Goal: Find specific page/section: Find specific page/section

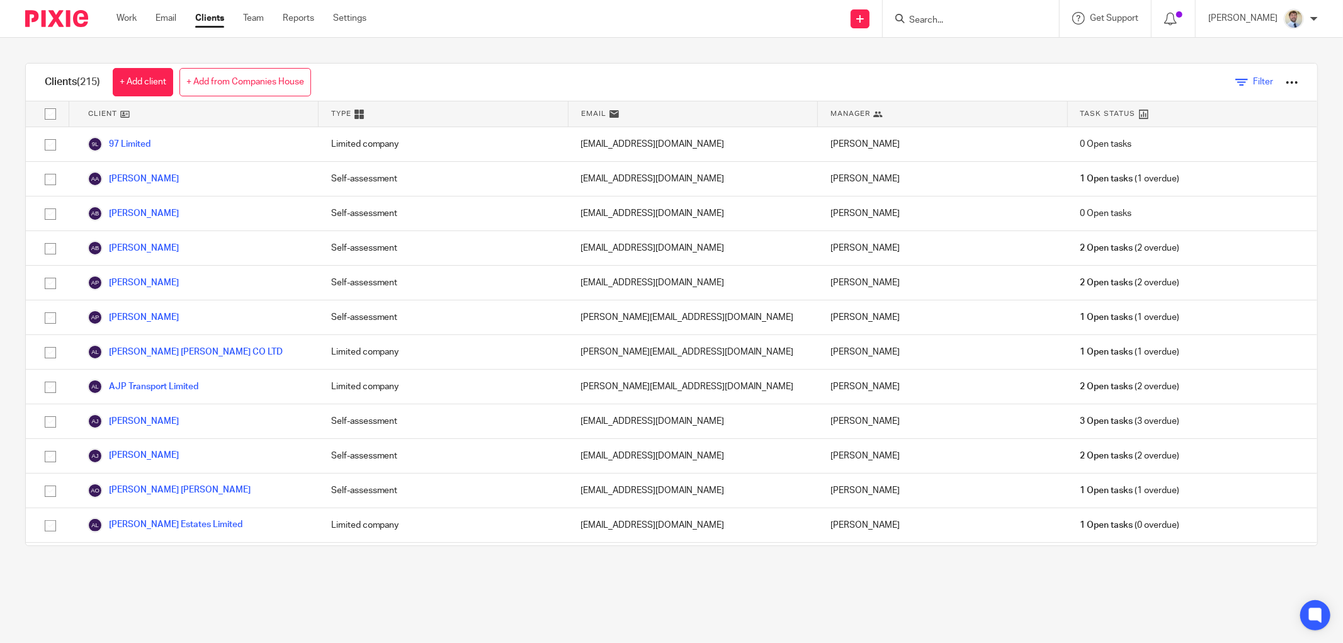
click at [1253, 84] on span "Filter" at bounding box center [1263, 81] width 20 height 9
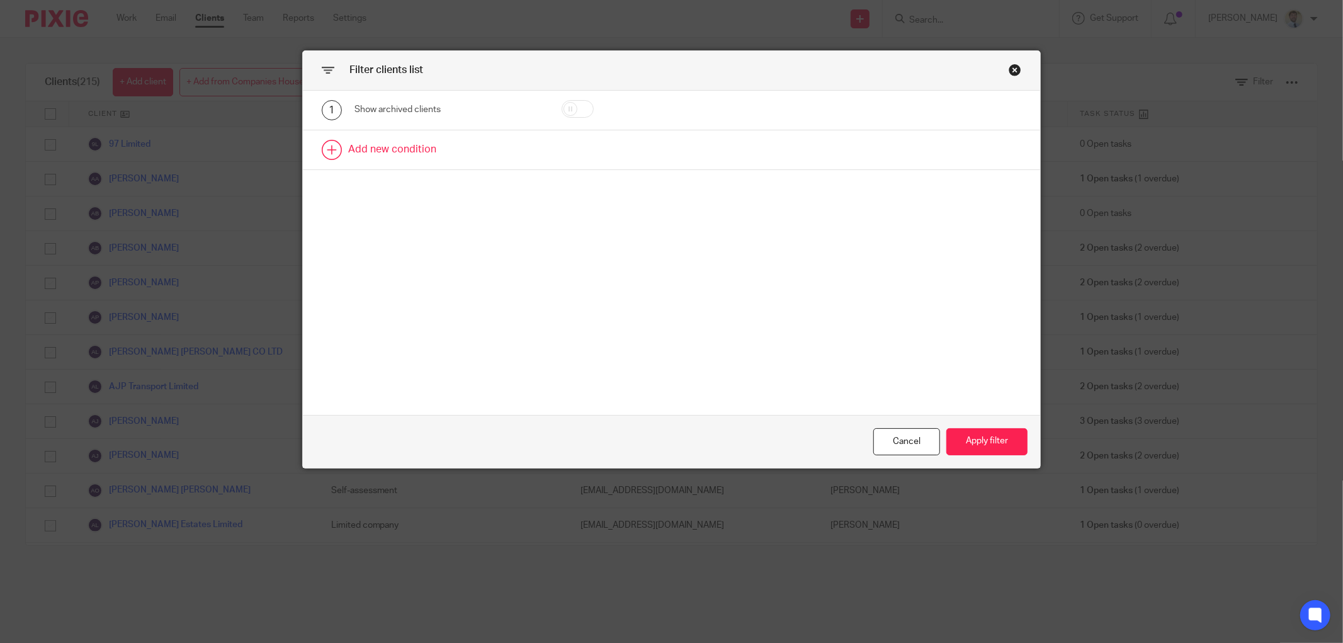
click at [400, 134] on link at bounding box center [671, 149] width 737 height 39
click at [444, 152] on div "Field" at bounding box center [435, 153] width 141 height 26
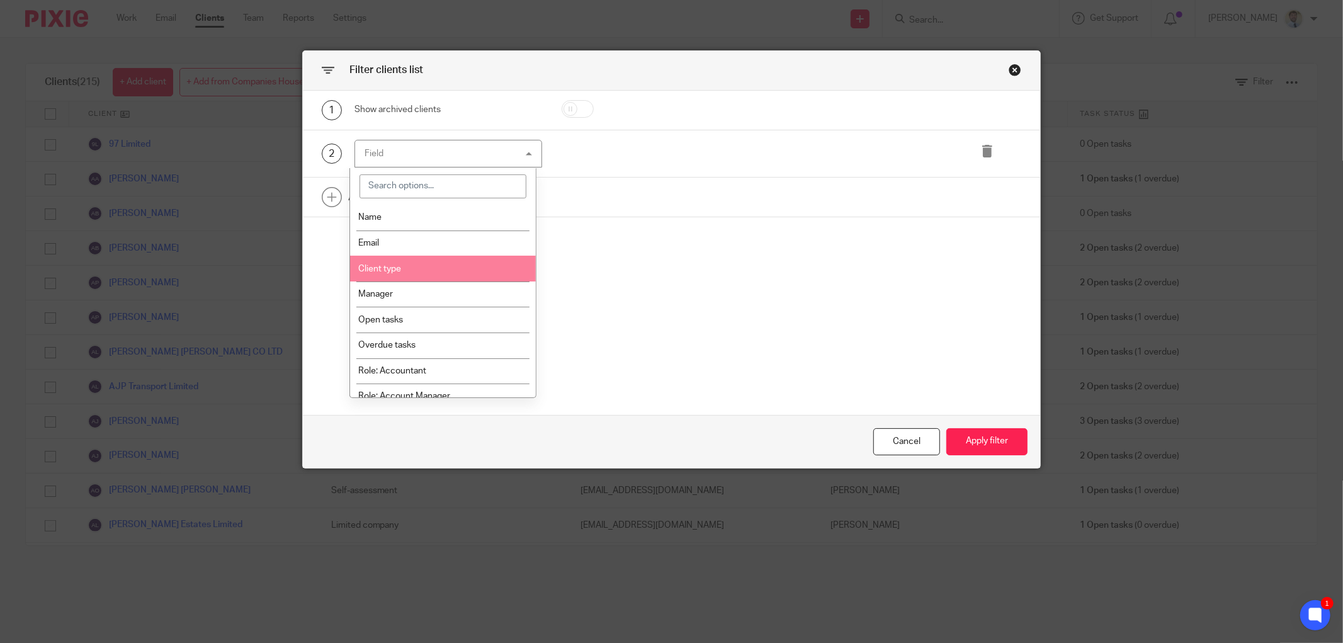
click at [419, 264] on li "Client type" at bounding box center [443, 269] width 186 height 26
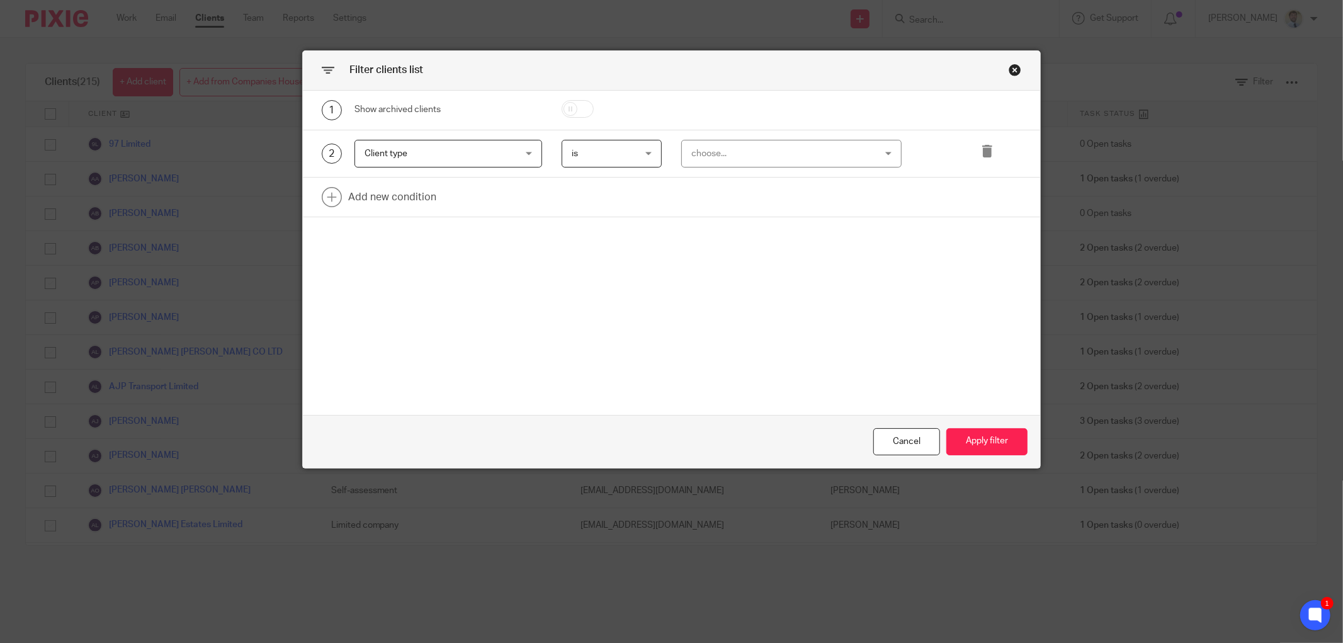
click at [700, 159] on div "choose..." at bounding box center [774, 153] width 167 height 26
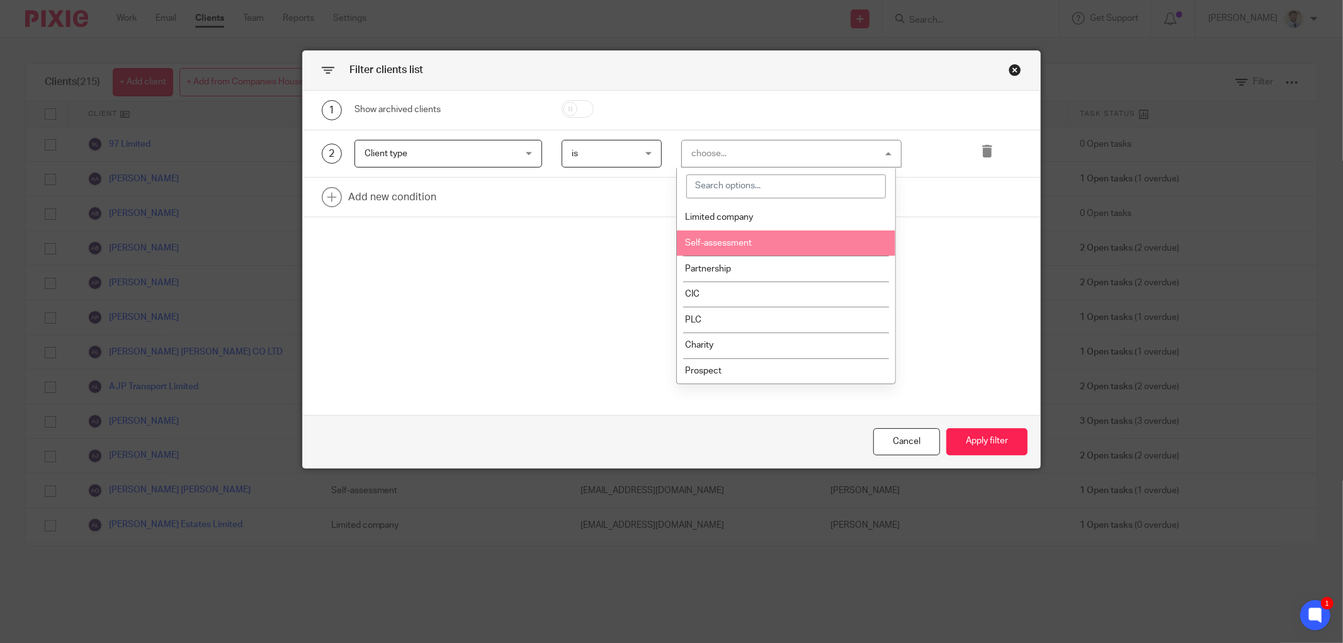
click at [714, 237] on li "Self-assessment" at bounding box center [786, 243] width 219 height 26
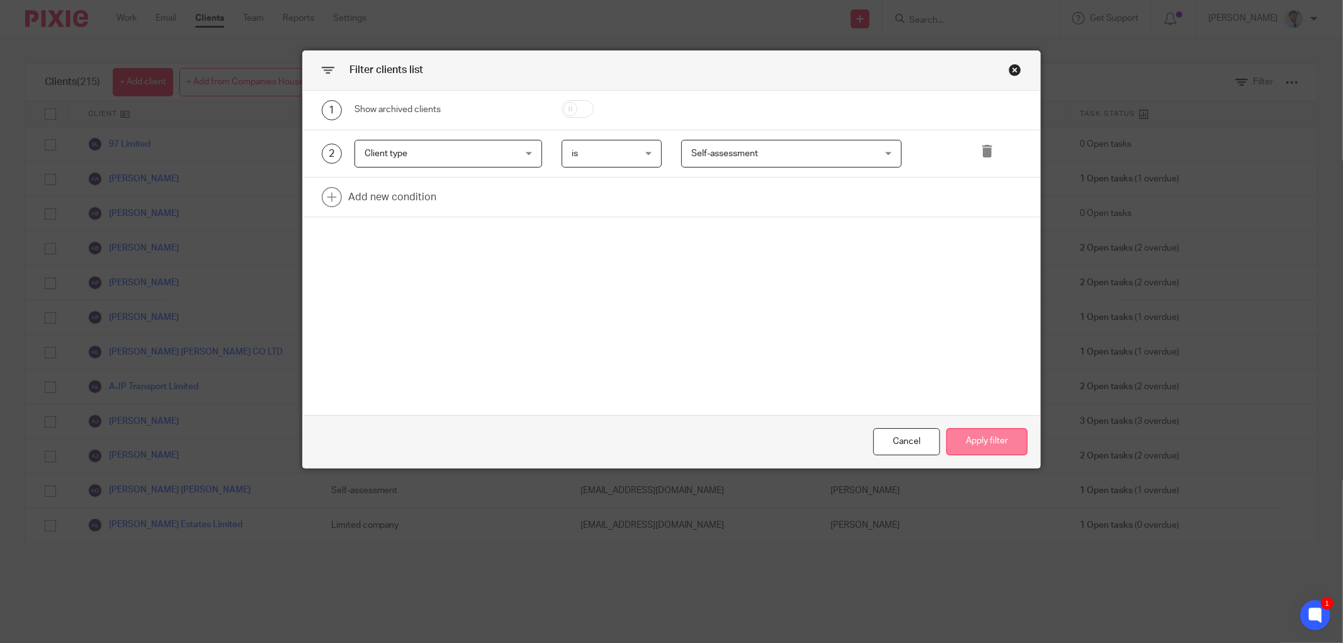
click at [970, 443] on button "Apply filter" at bounding box center [986, 441] width 81 height 27
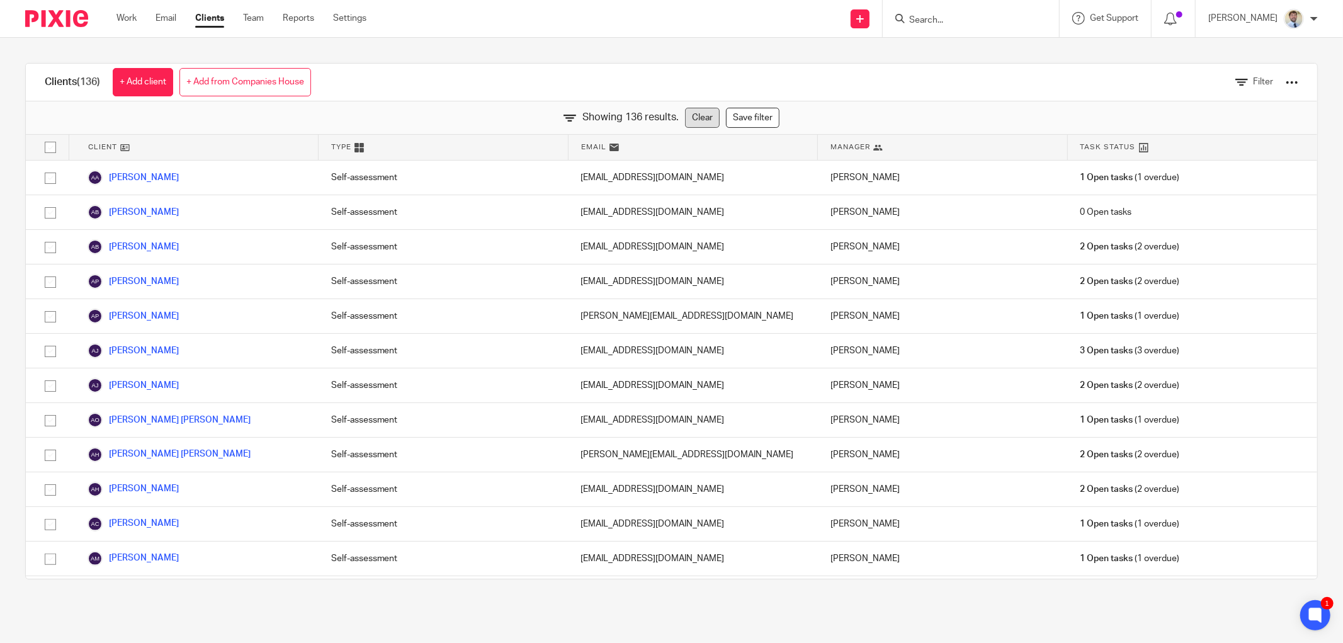
click at [685, 122] on link "Clear" at bounding box center [702, 118] width 35 height 20
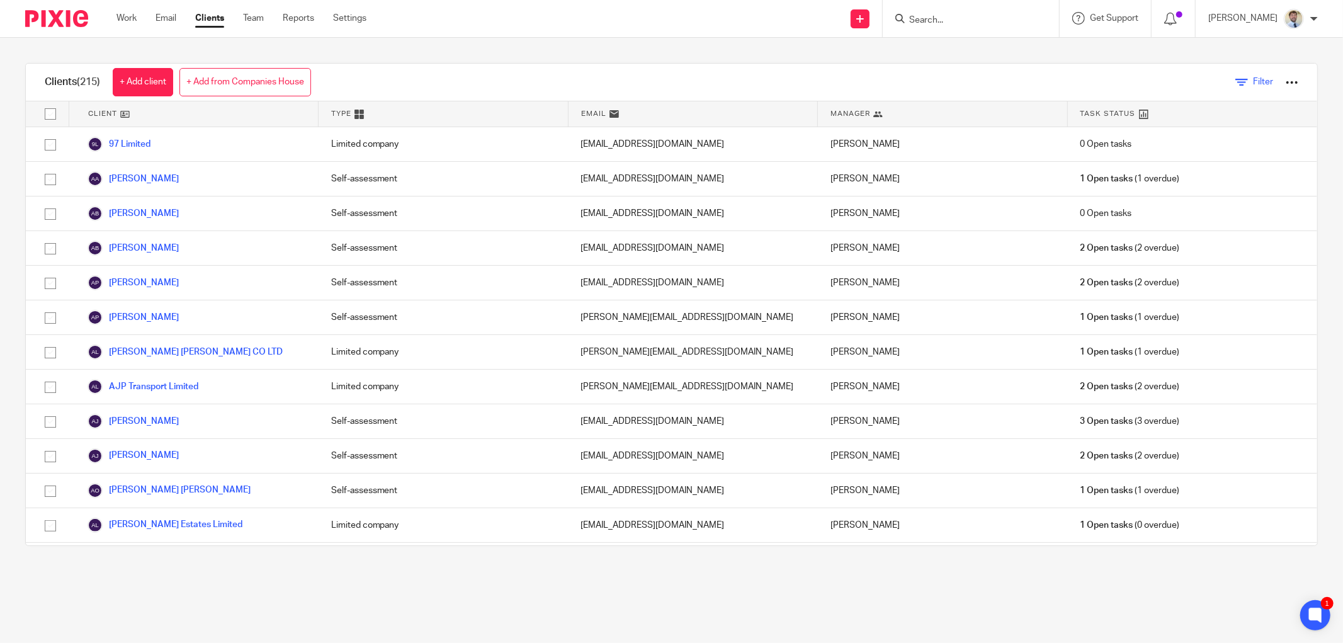
click at [1235, 82] on icon at bounding box center [1241, 82] width 13 height 13
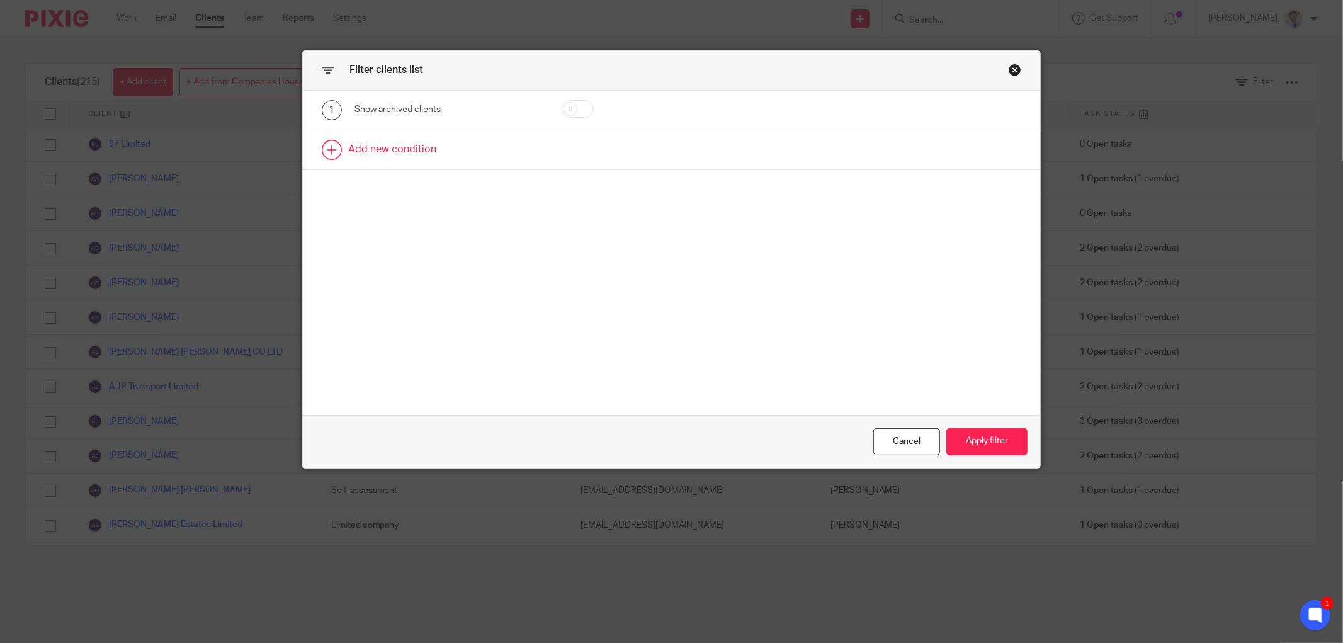
click at [414, 144] on link at bounding box center [671, 149] width 737 height 39
click at [470, 156] on div "Field" at bounding box center [435, 153] width 141 height 26
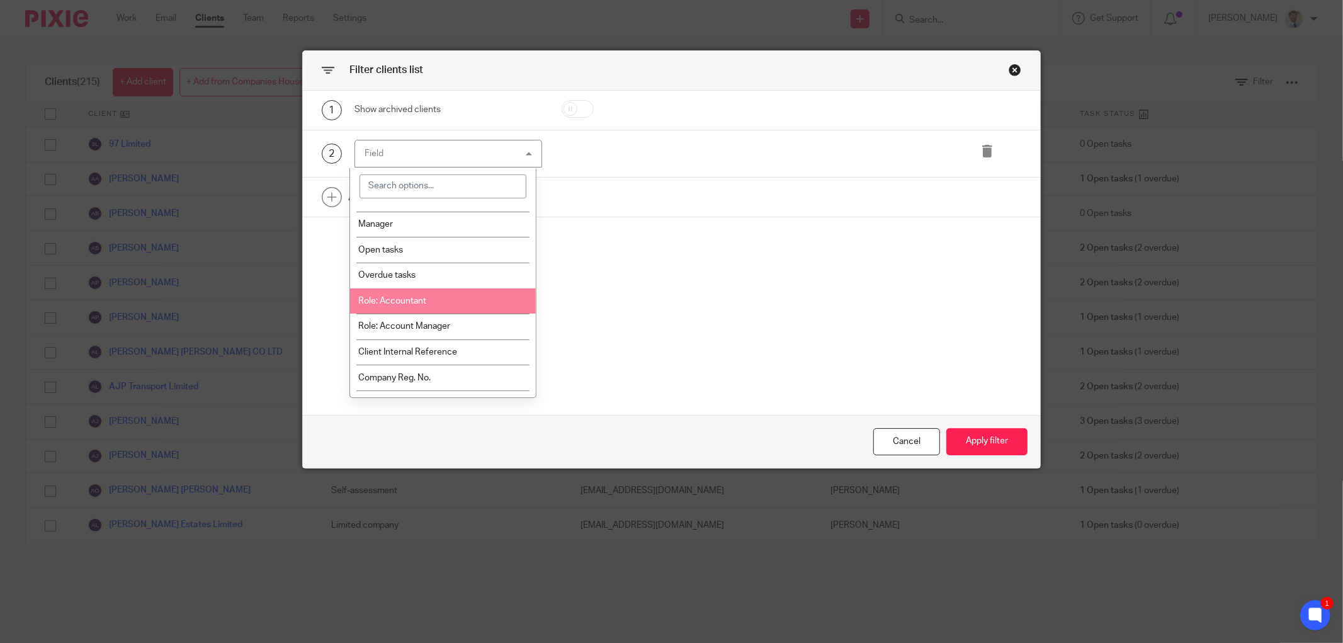
scroll to position [140, 0]
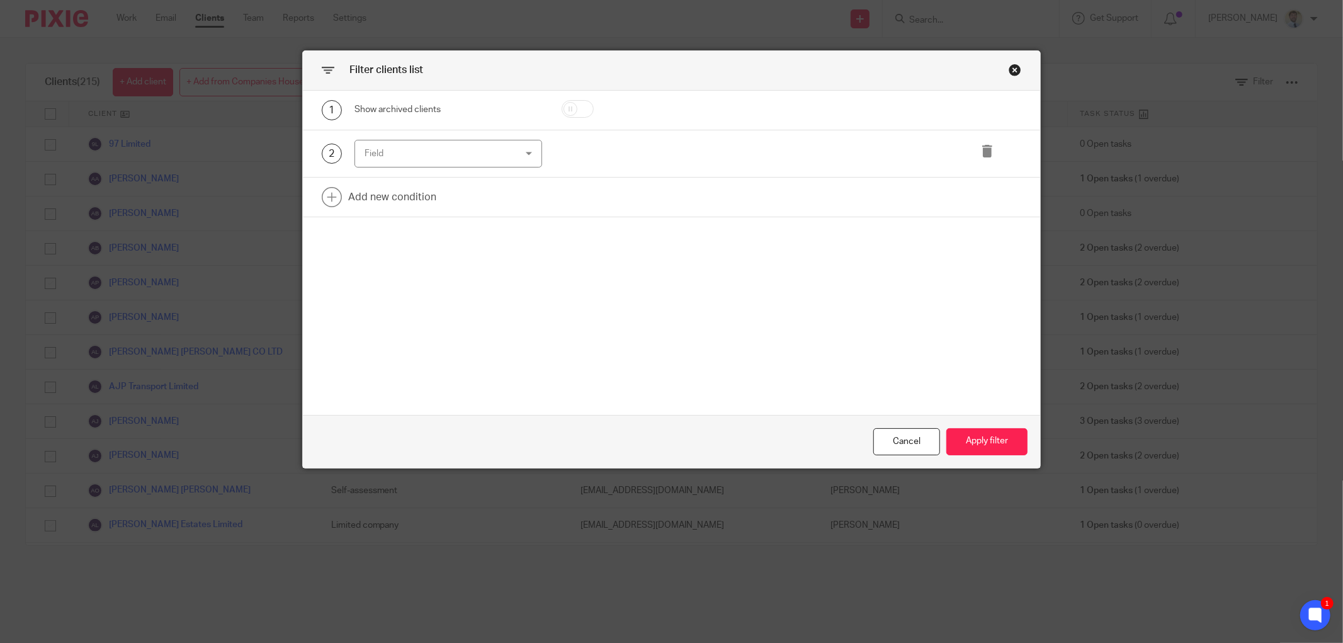
click at [586, 154] on div at bounding box center [602, 154] width 120 height 28
click at [1014, 70] on div "Close this dialog window" at bounding box center [1015, 70] width 13 height 13
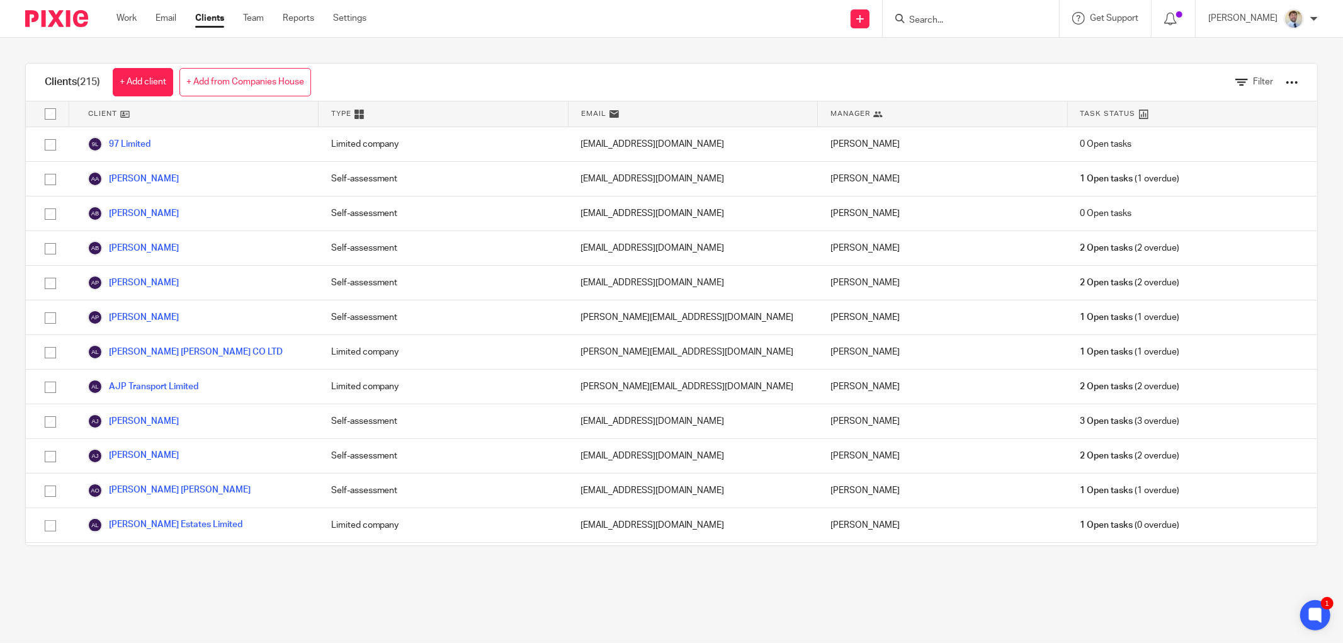
click at [20, 348] on div "Clients (215) + Add client + Add from Companies House Filter Client Type Email …" at bounding box center [671, 304] width 1343 height 533
